Goal: Obtain resource: Download file/media

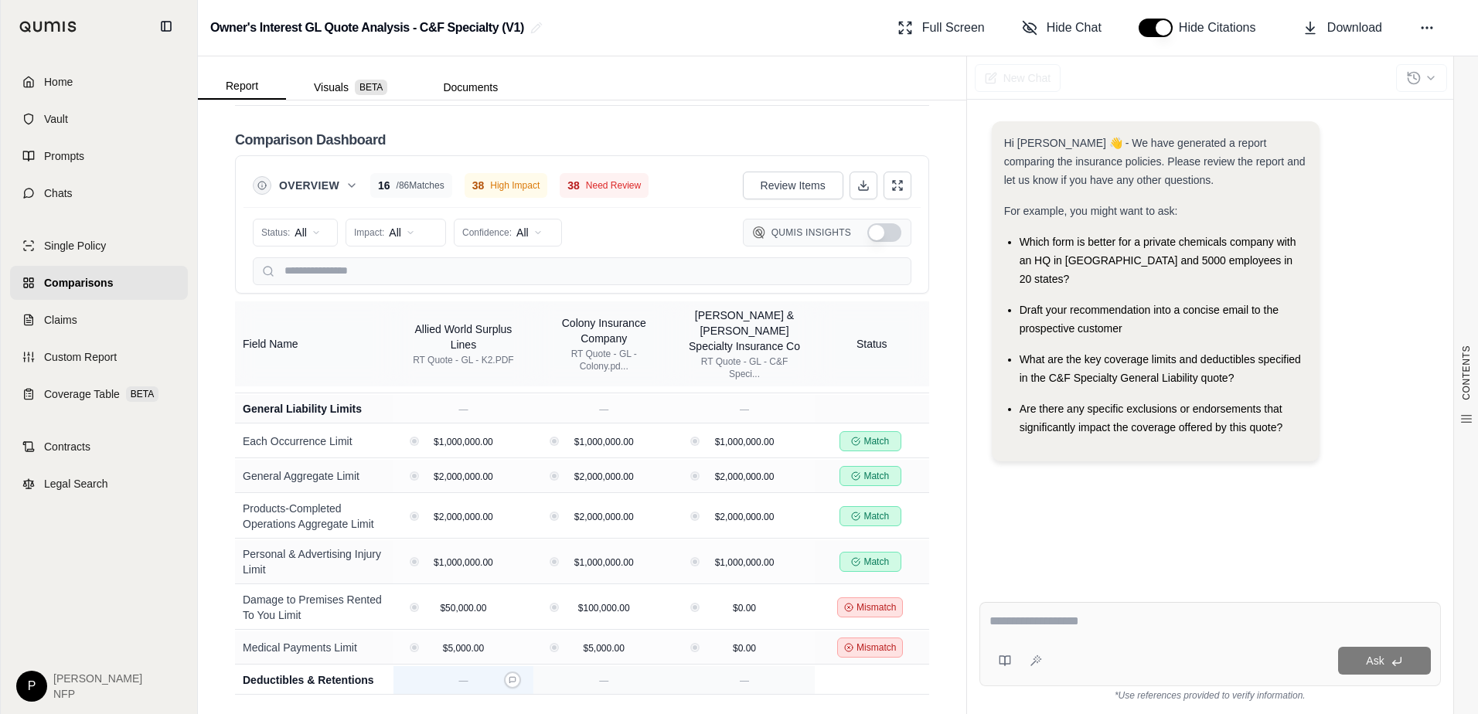
scroll to position [850, 0]
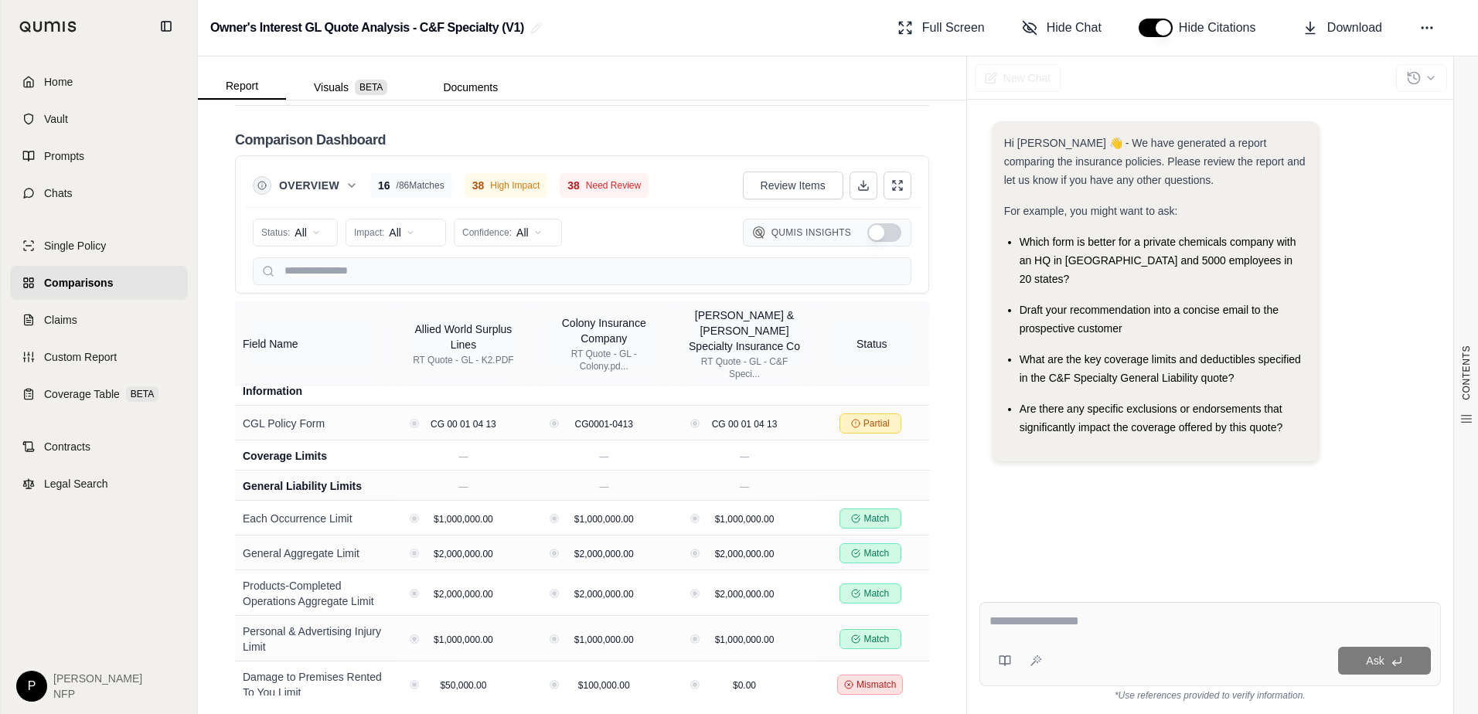
click at [828, 547] on textarea at bounding box center [1209, 621] width 441 height 19
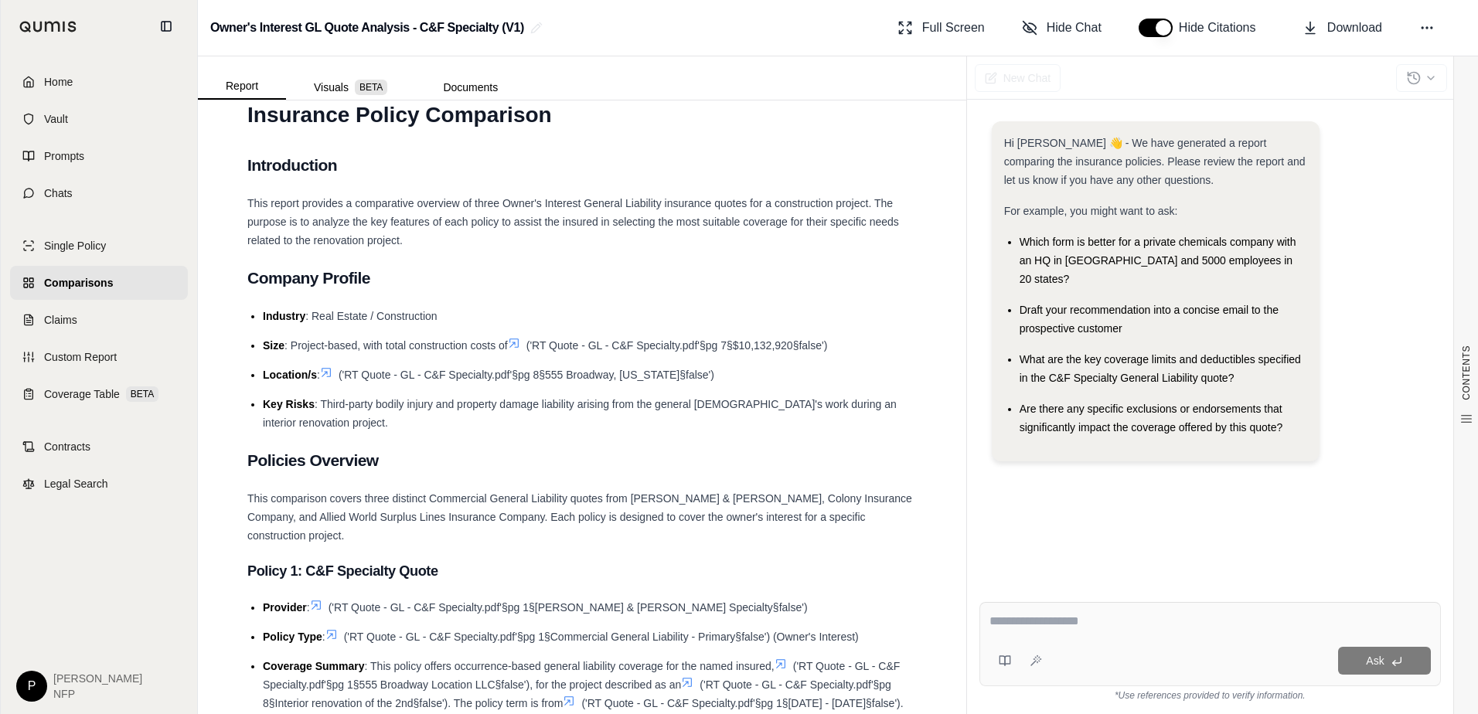
scroll to position [0, 0]
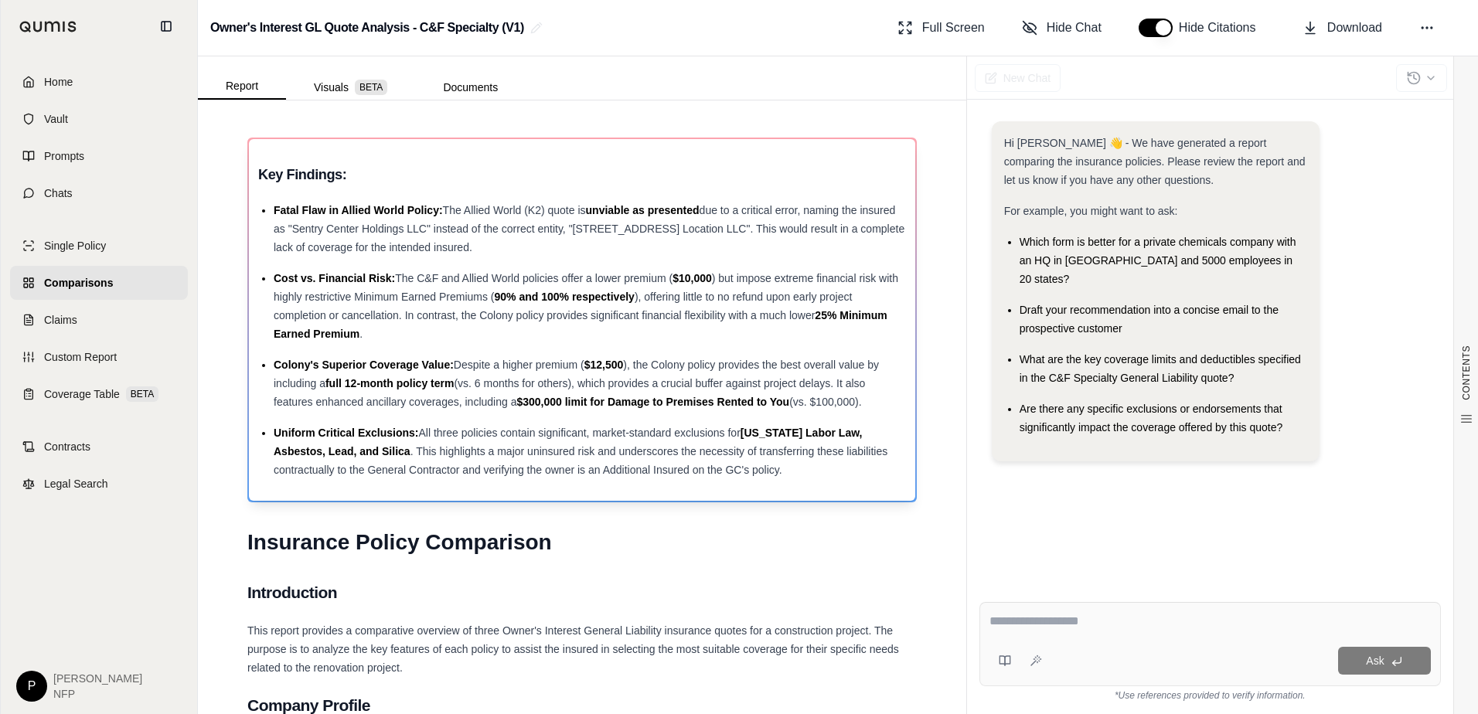
click at [318, 171] on h3 "Key Findings:" at bounding box center [582, 175] width 648 height 28
click at [828, 547] on textarea at bounding box center [1209, 621] width 441 height 19
type textarea "**********"
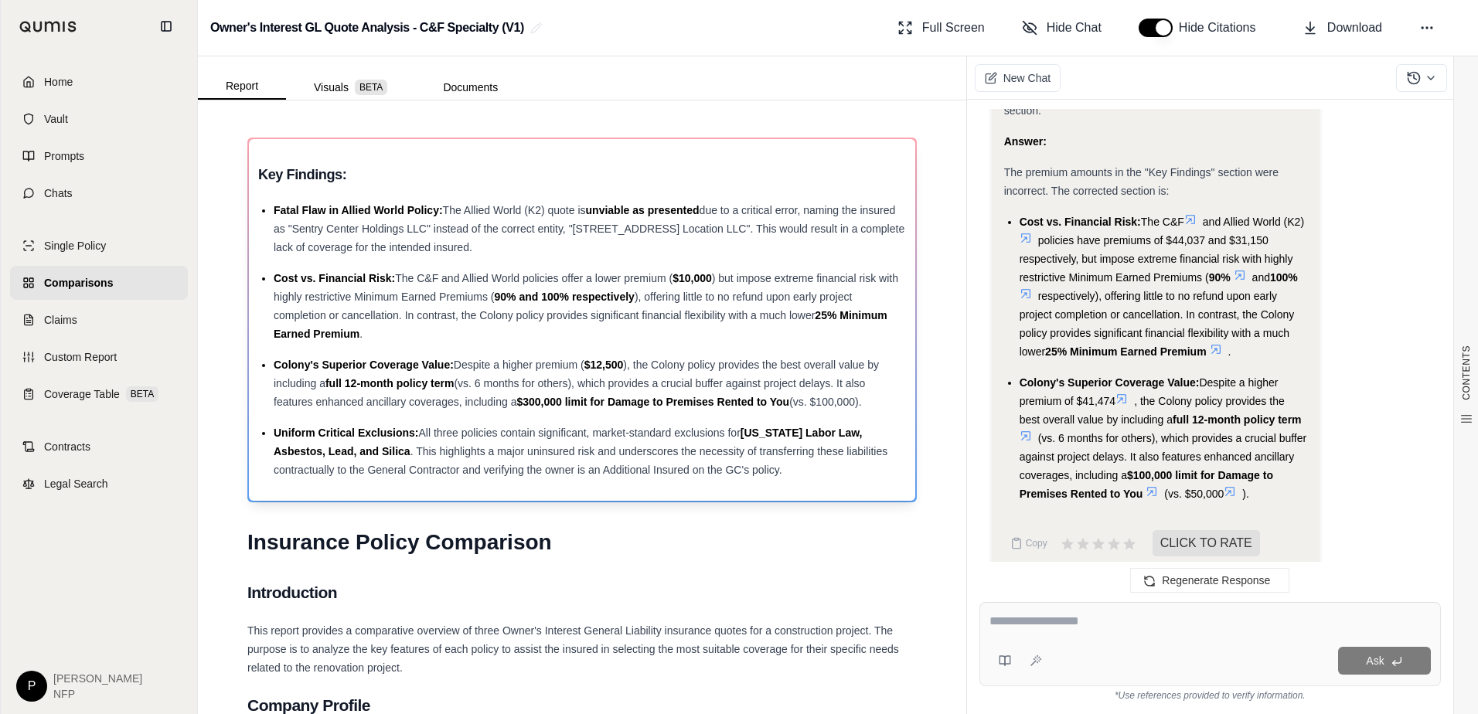
scroll to position [77, 0]
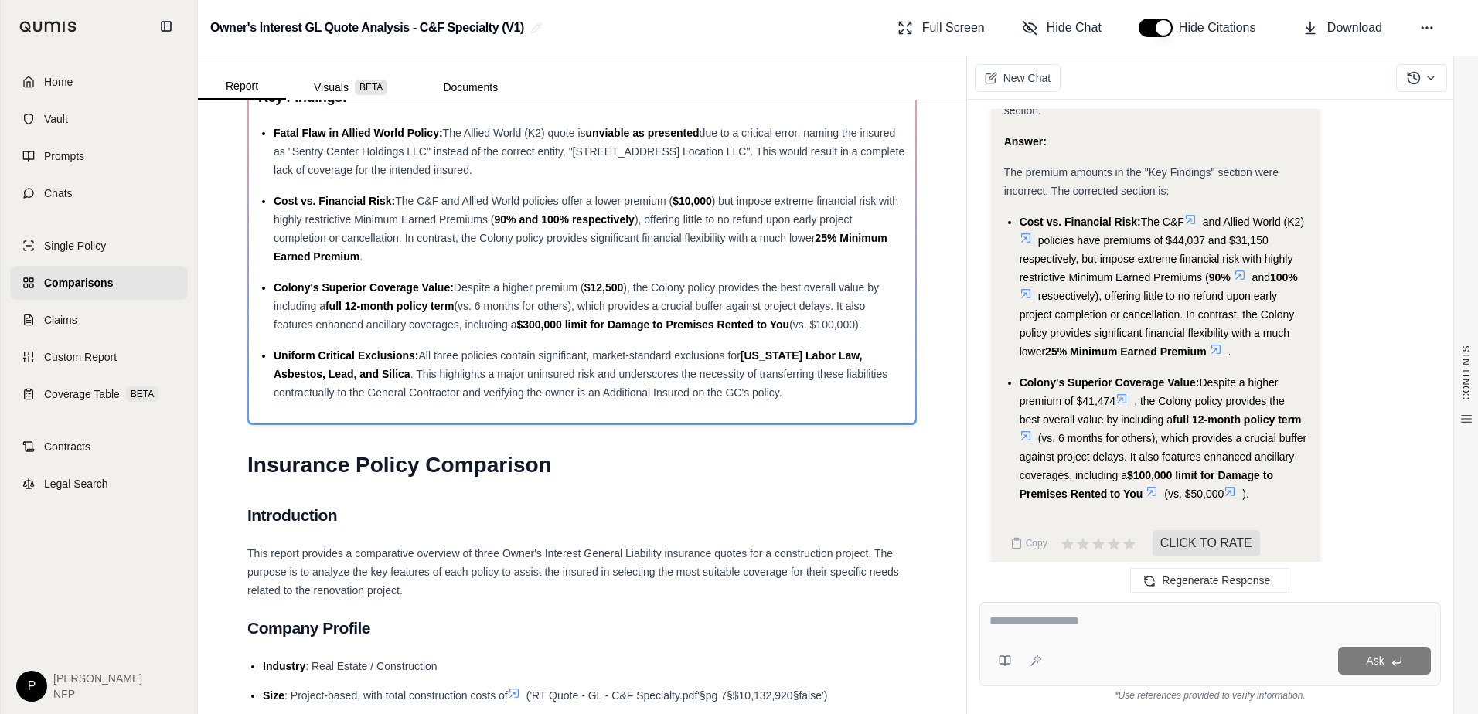
click at [566, 478] on h1 "Insurance Policy Comparison" at bounding box center [581, 465] width 669 height 43
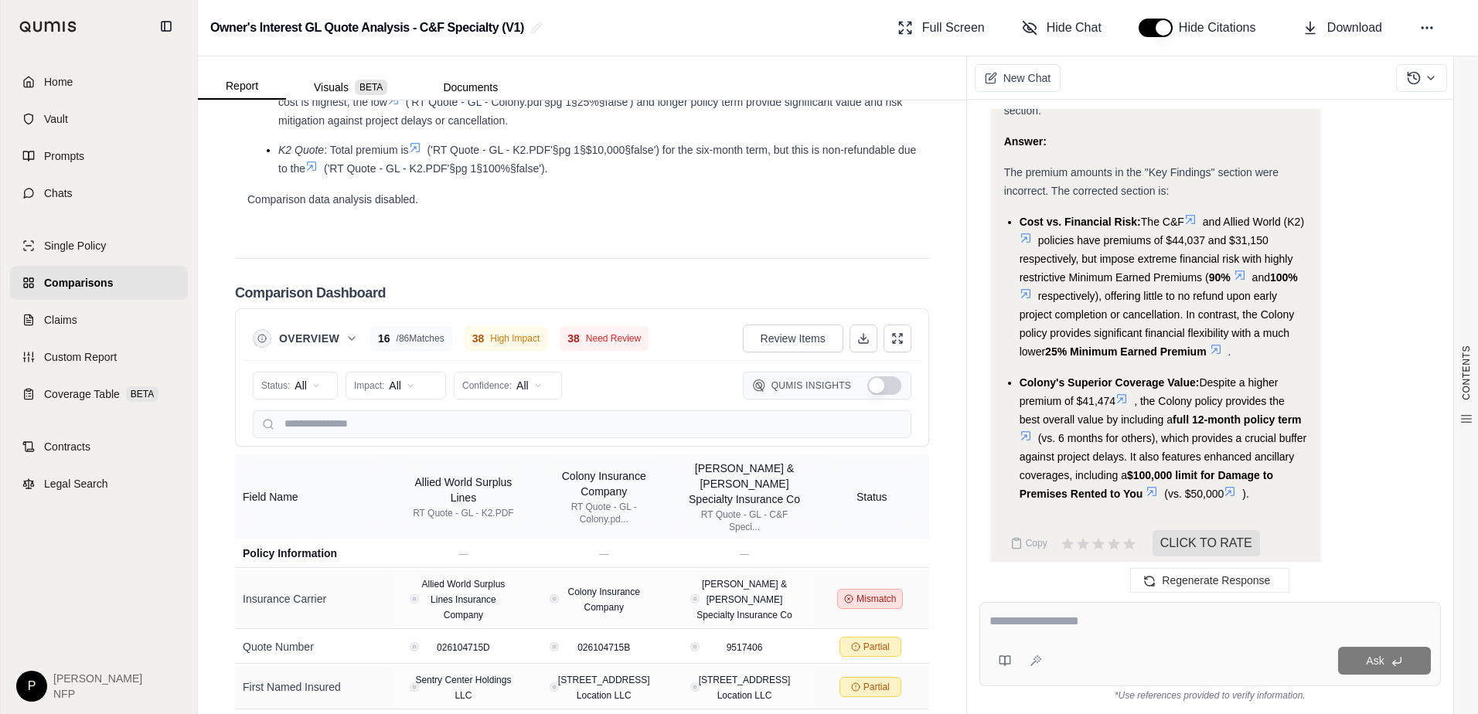
scroll to position [4146, 0]
click at [828, 389] on button "Show Qumis Insights" at bounding box center [884, 387] width 34 height 19
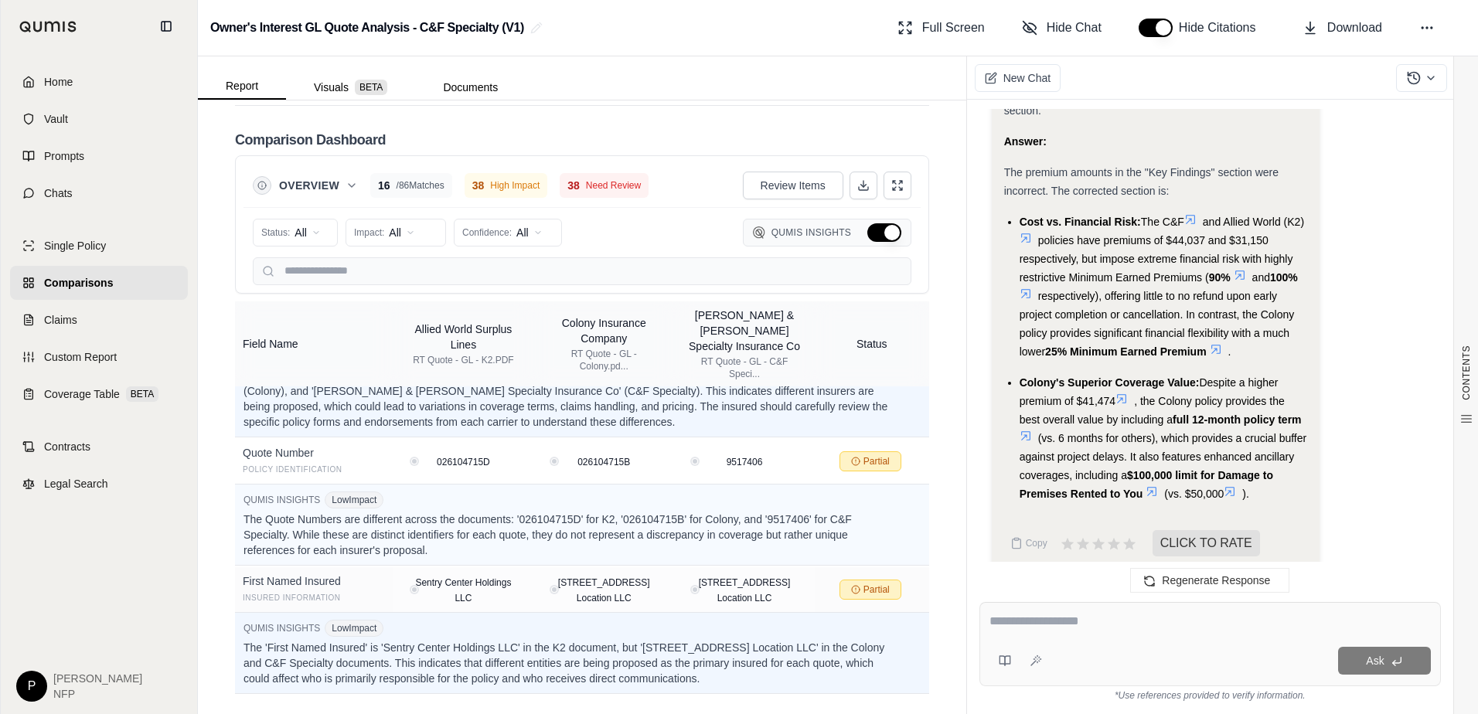
scroll to position [155, 0]
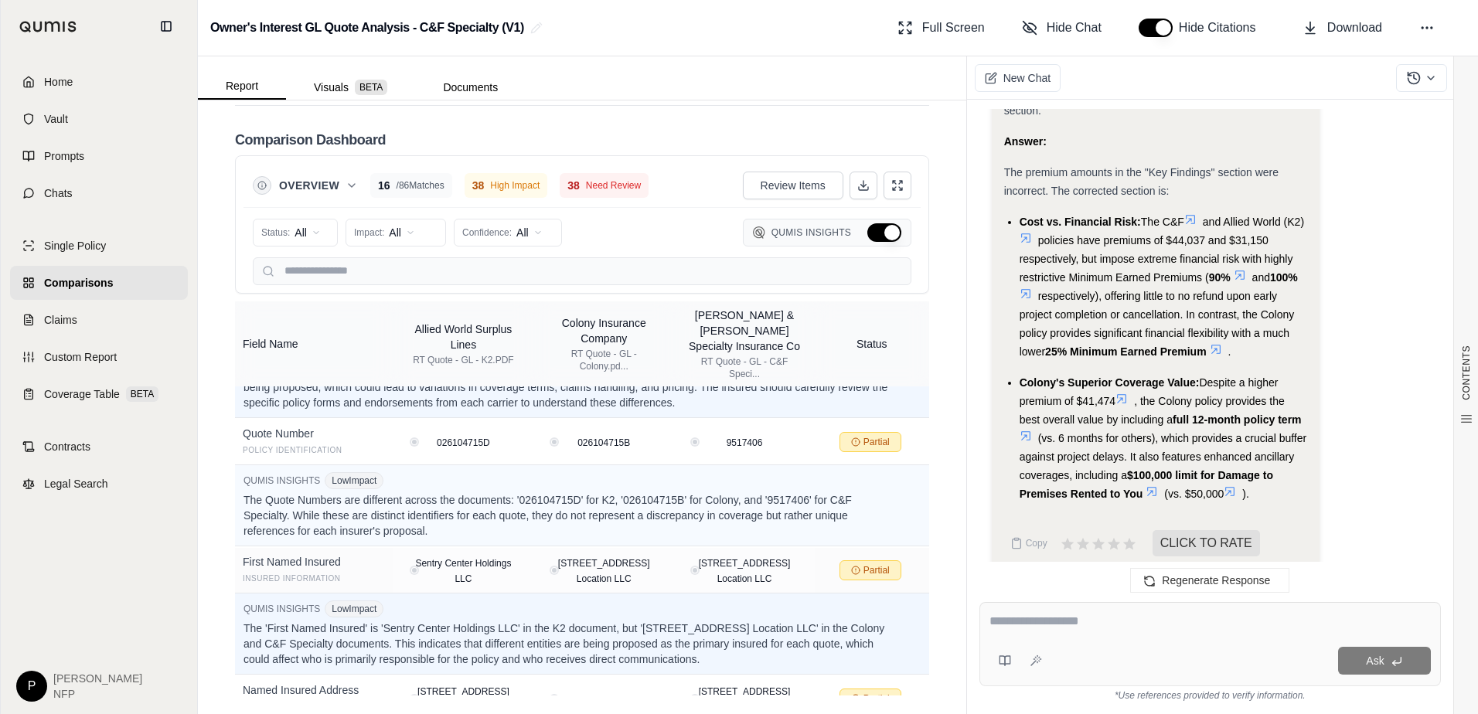
click at [828, 230] on button "Hide Qumis Insights" at bounding box center [884, 232] width 34 height 19
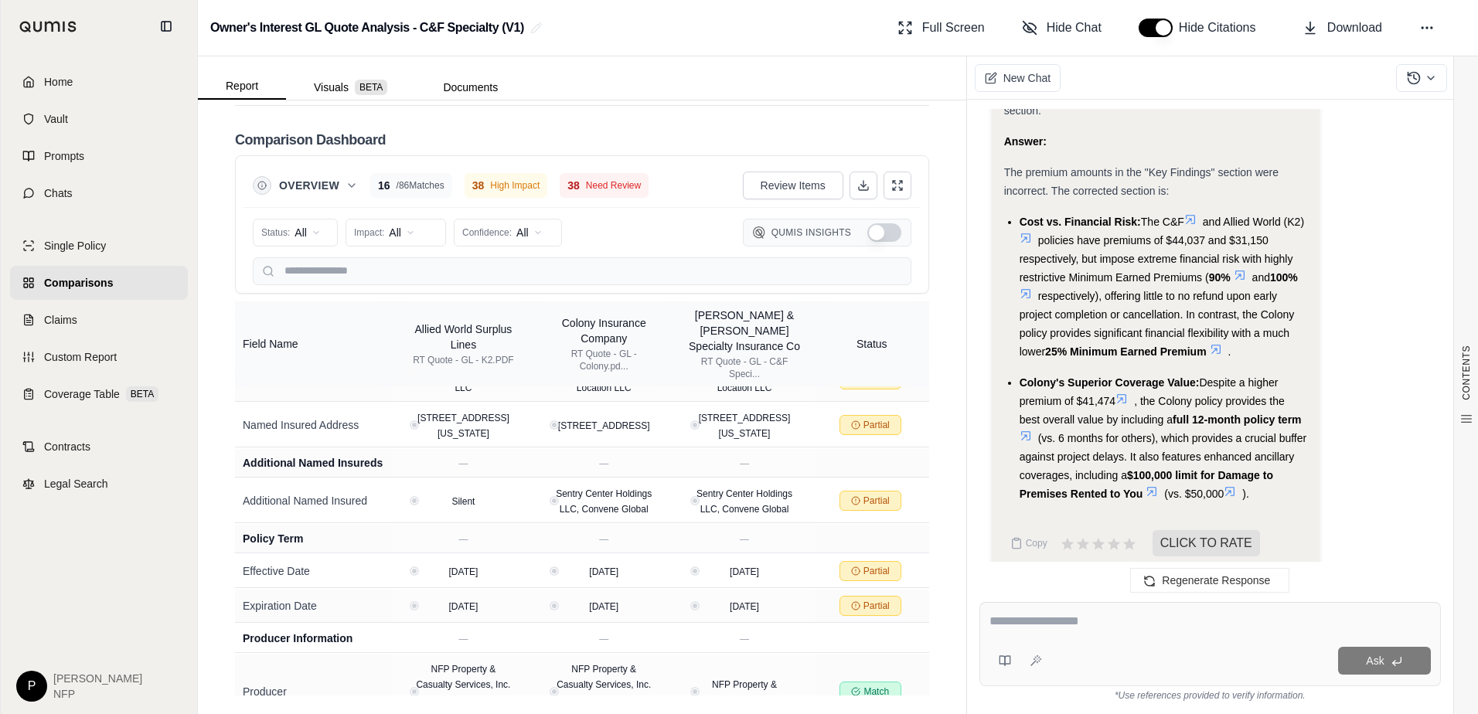
scroll to position [58, 0]
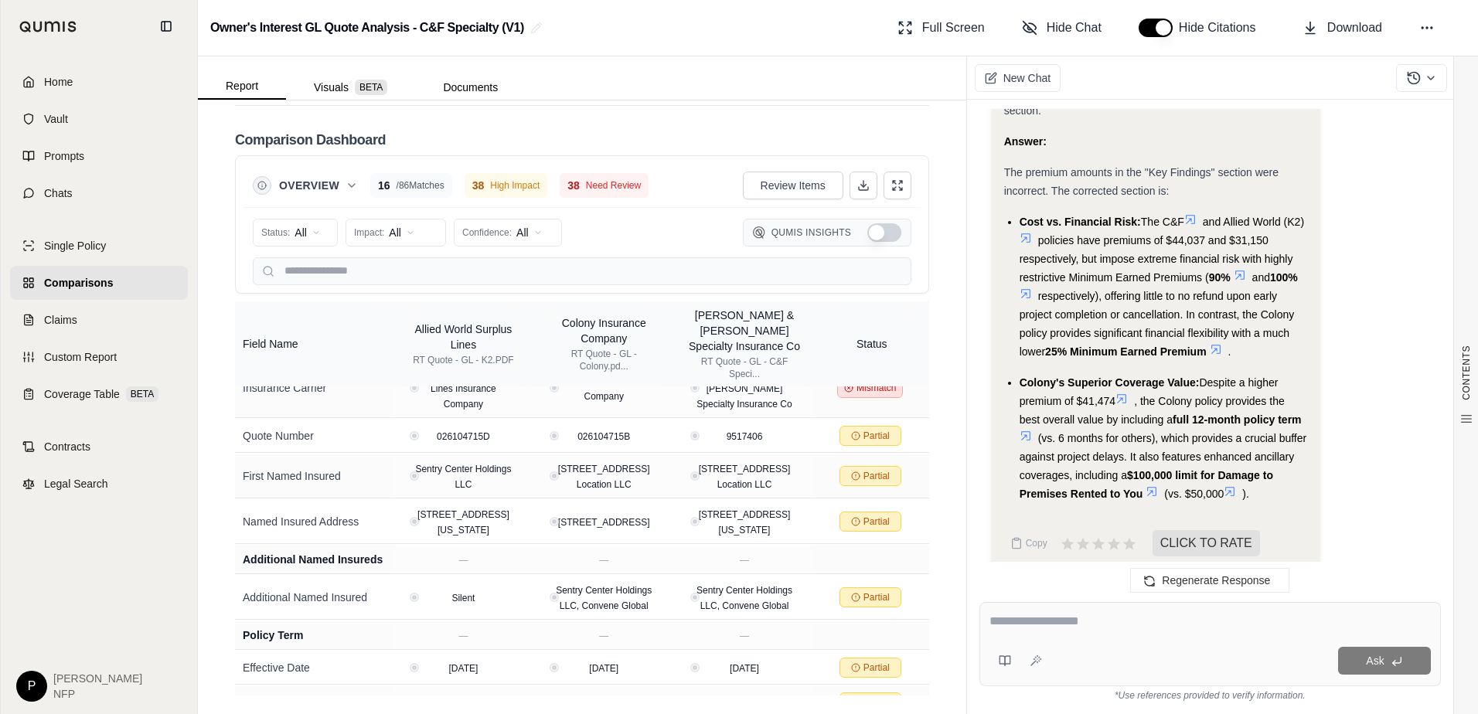
click at [294, 184] on span "Overview" at bounding box center [309, 185] width 60 height 15
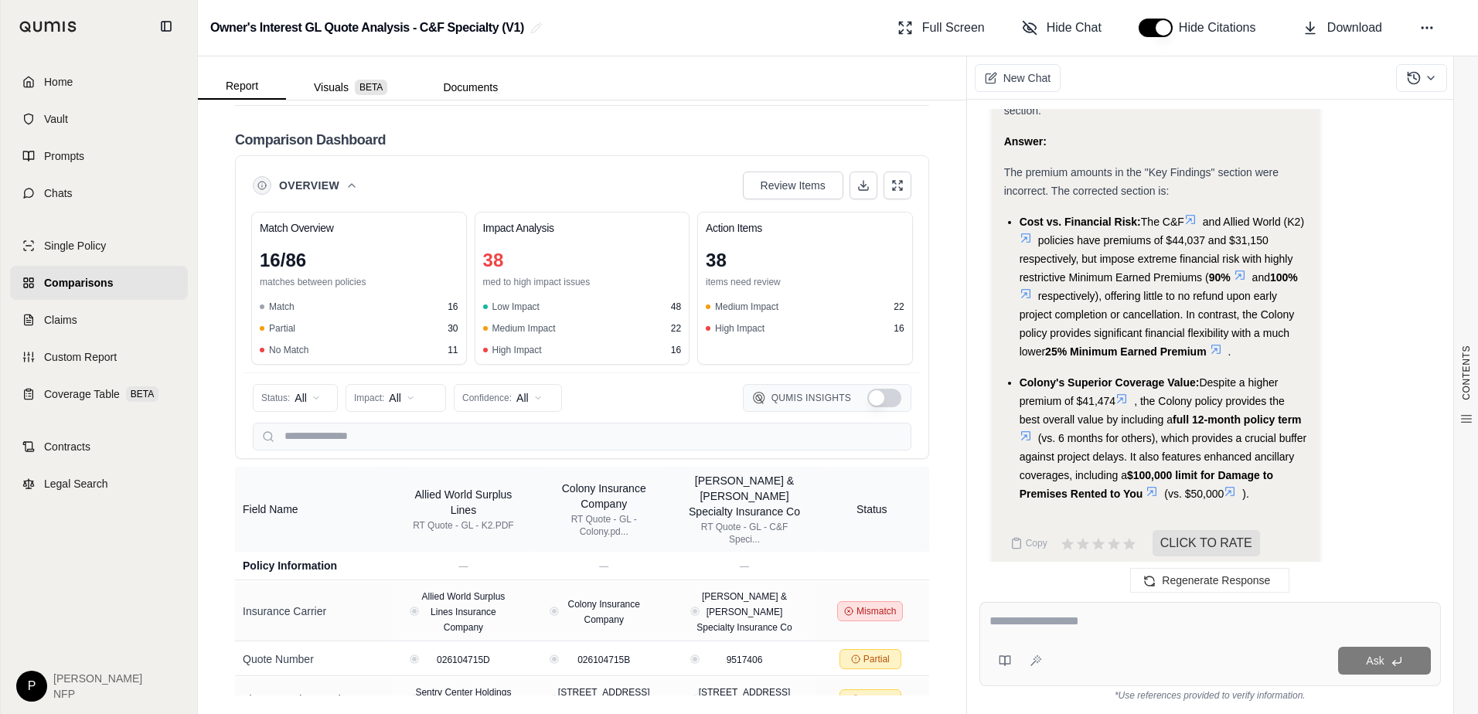
scroll to position [4223, 0]
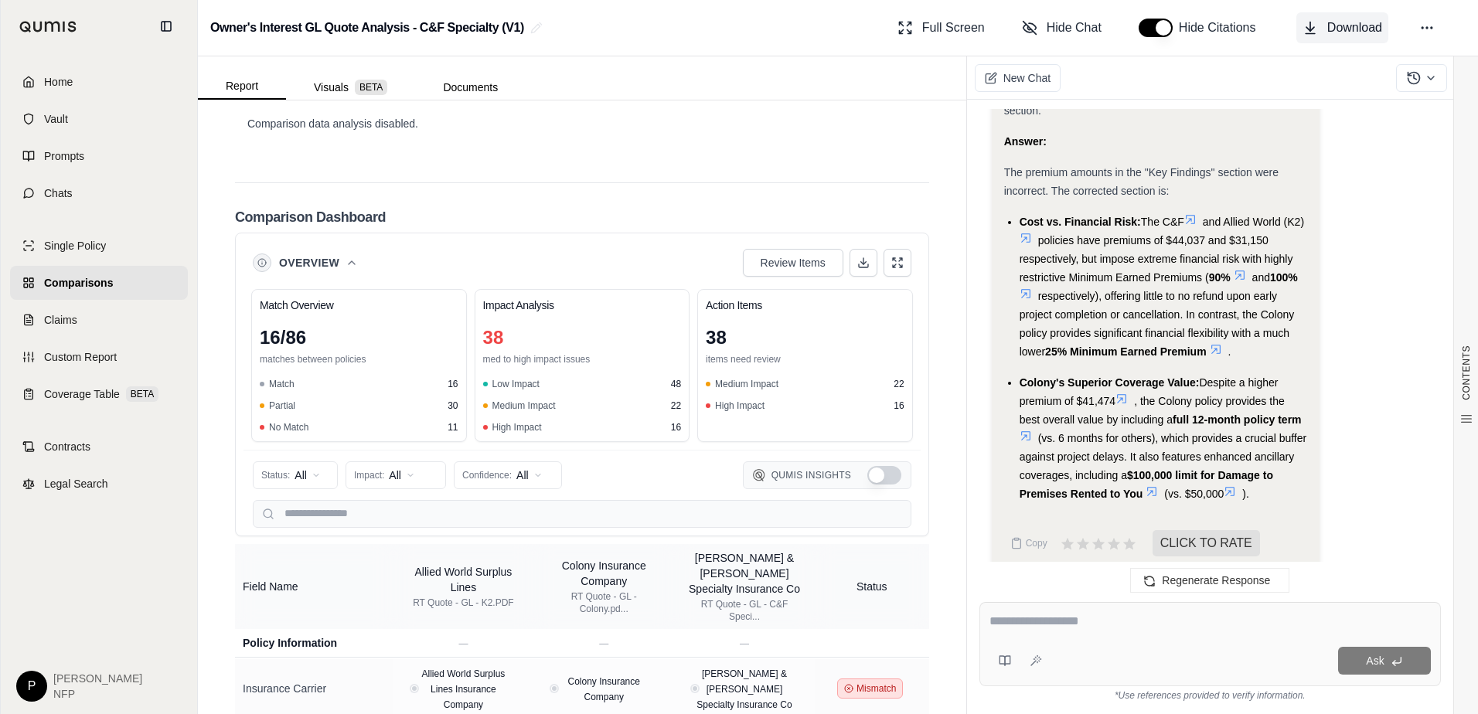
click at [828, 31] on span "Download" at bounding box center [1354, 28] width 55 height 19
